Goal: Navigation & Orientation: Find specific page/section

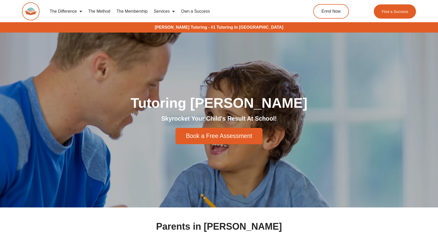
click at [63, 12] on link "The Difference" at bounding box center [66, 11] width 39 height 12
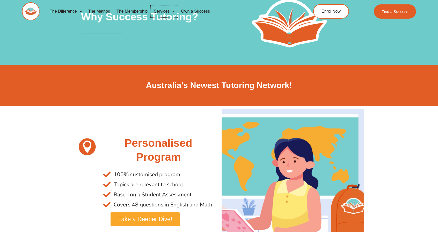
click at [156, 10] on link "Services" at bounding box center [164, 11] width 27 height 12
